Goal: Find specific page/section: Find specific page/section

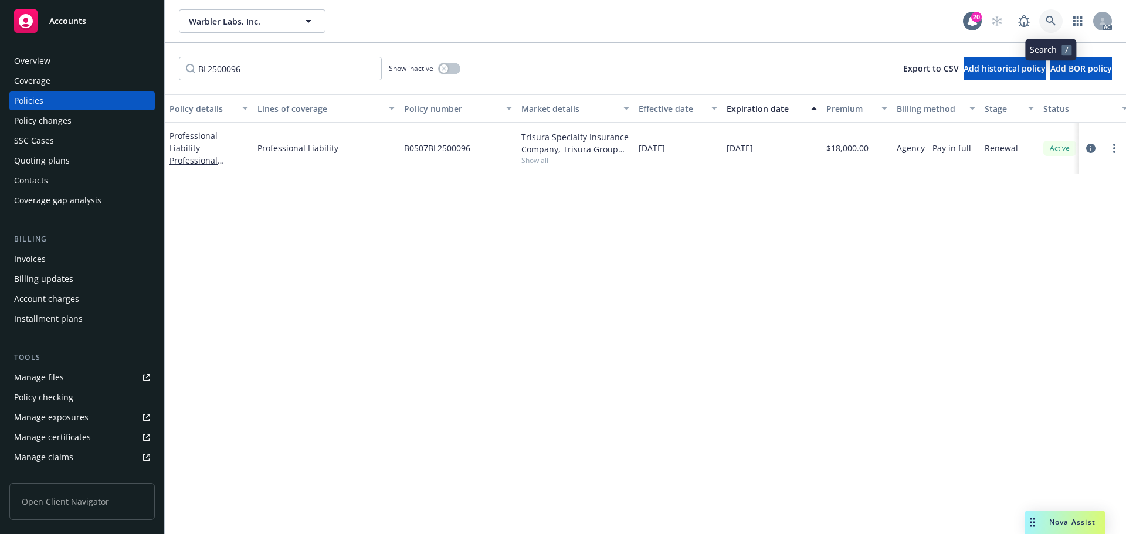
click at [1050, 15] on link at bounding box center [1050, 20] width 23 height 23
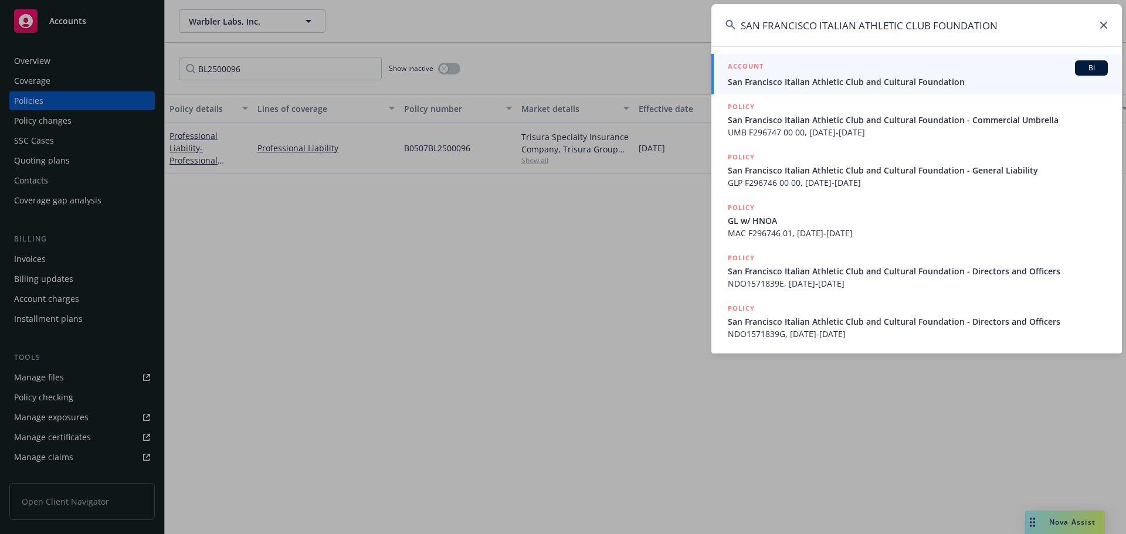
type input "SAN FRANCISCO ITALIAN ATHLETIC CLUB FOUNDATION"
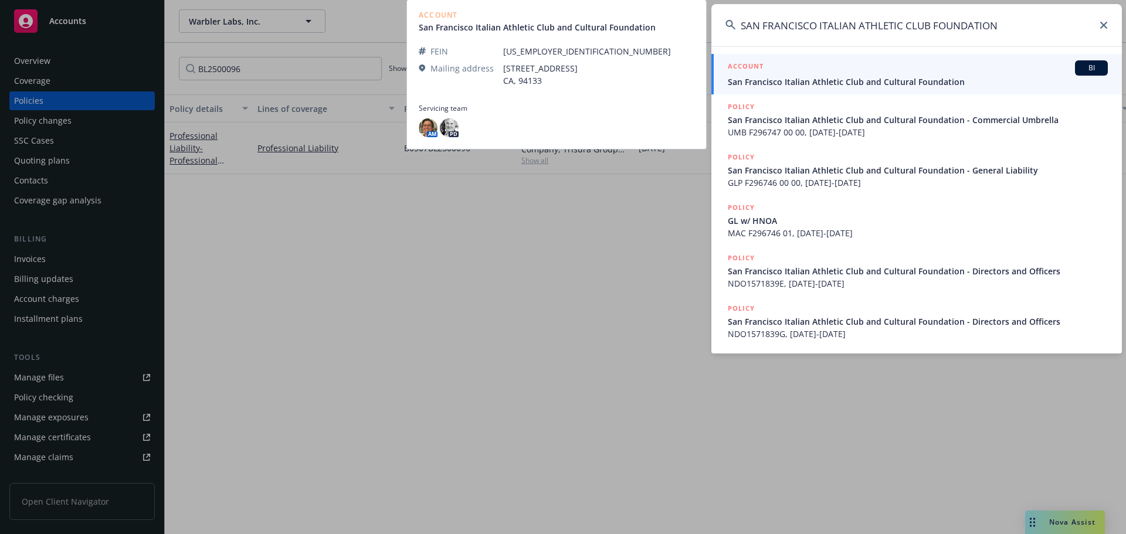
click at [796, 85] on span "San Francisco Italian Athletic Club and Cultural Foundation" at bounding box center [918, 82] width 380 height 12
